Goal: Navigation & Orientation: Understand site structure

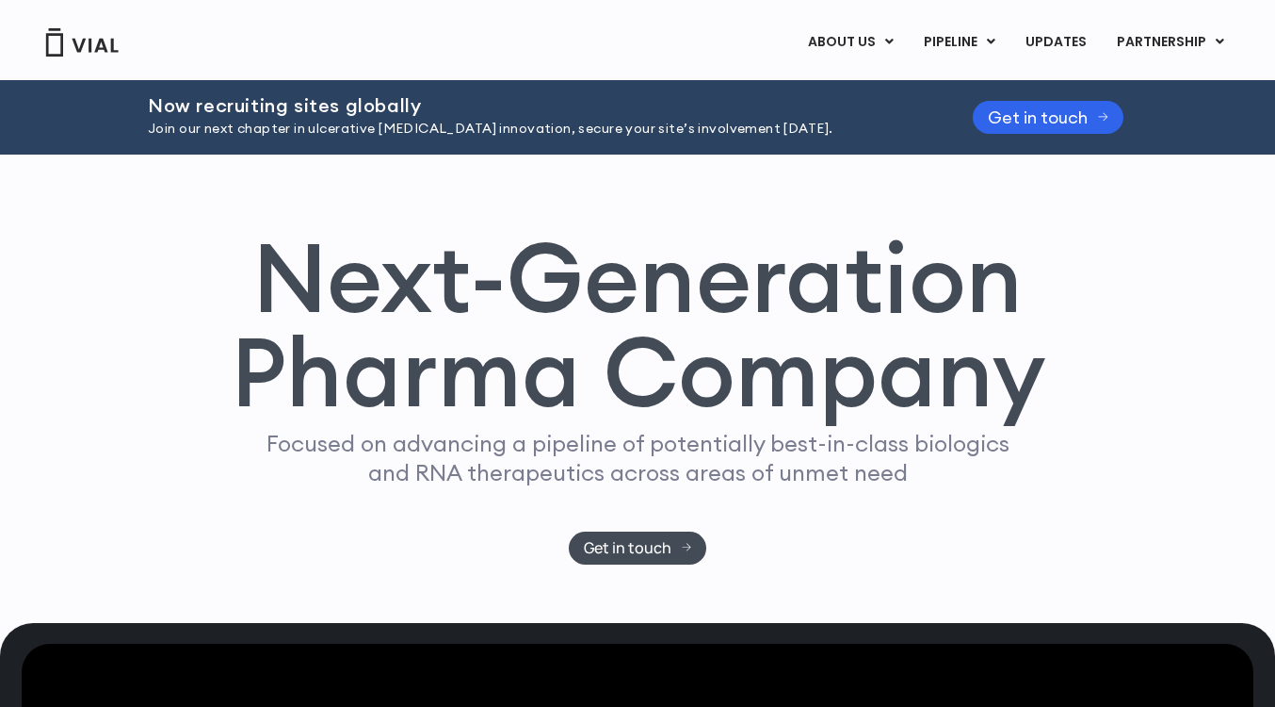
click at [85, 45] on img at bounding box center [81, 42] width 75 height 28
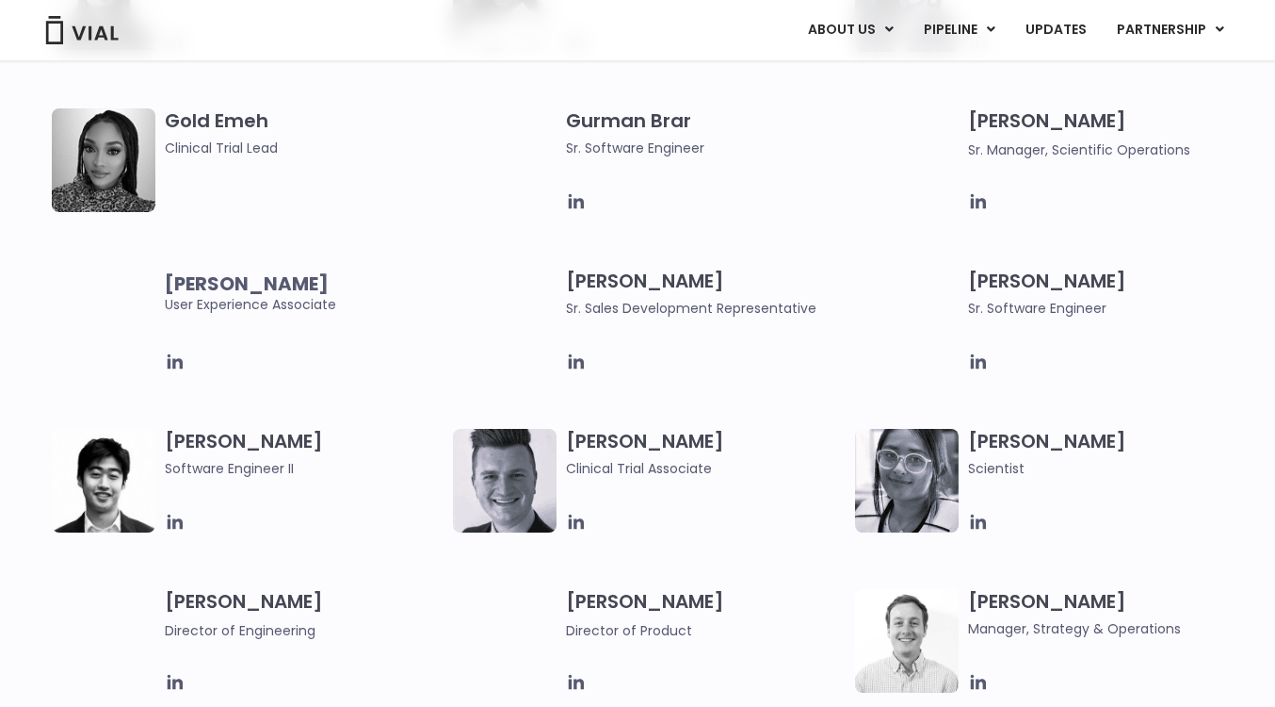
scroll to position [1887, 0]
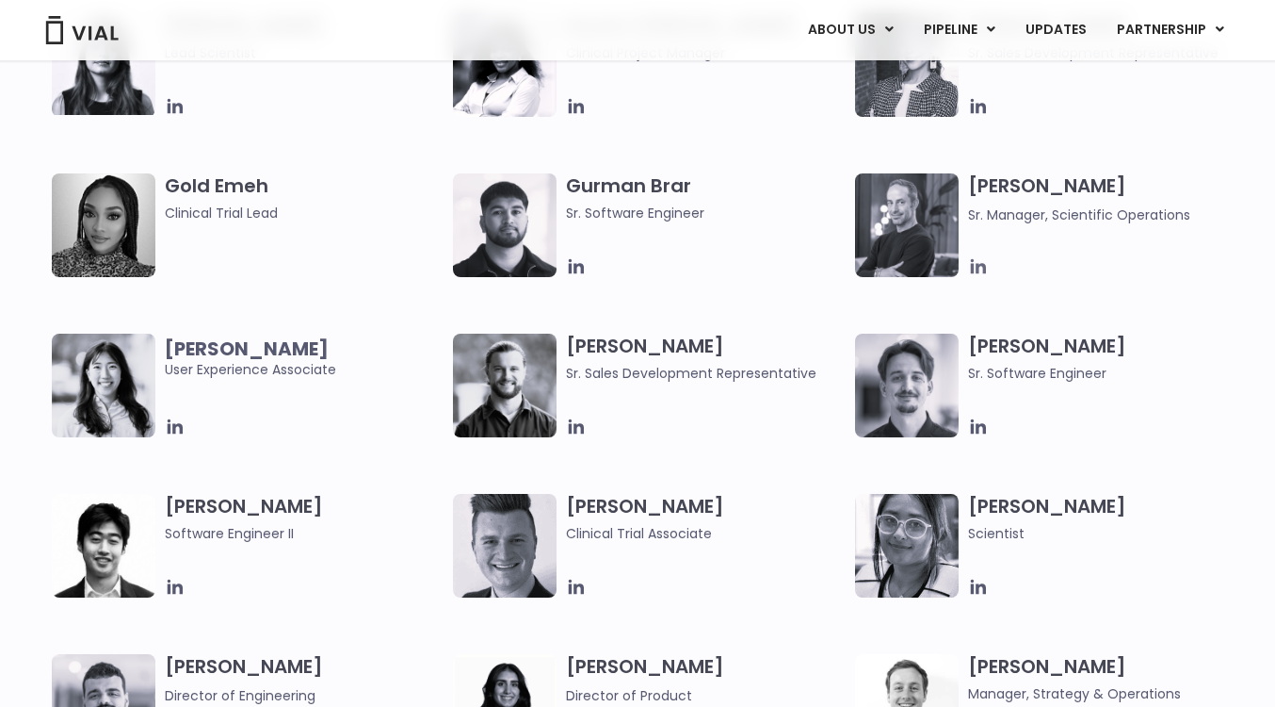
click at [977, 268] on icon at bounding box center [977, 266] width 15 height 15
